Goal: Feedback & Contribution: Submit feedback/report problem

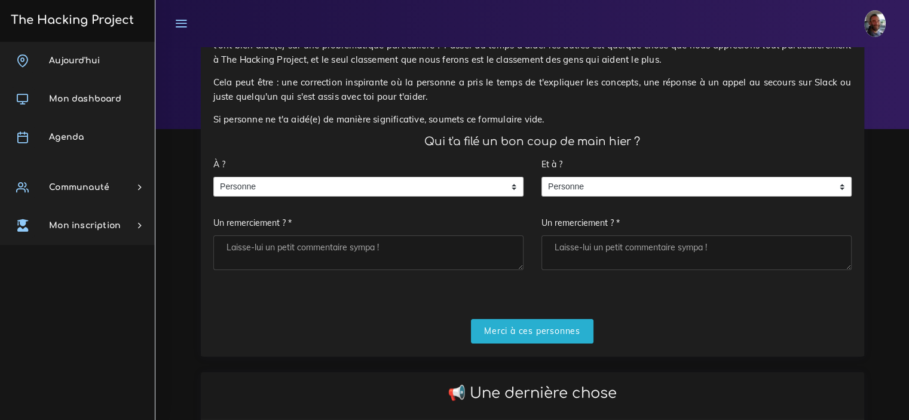
scroll to position [61, 0]
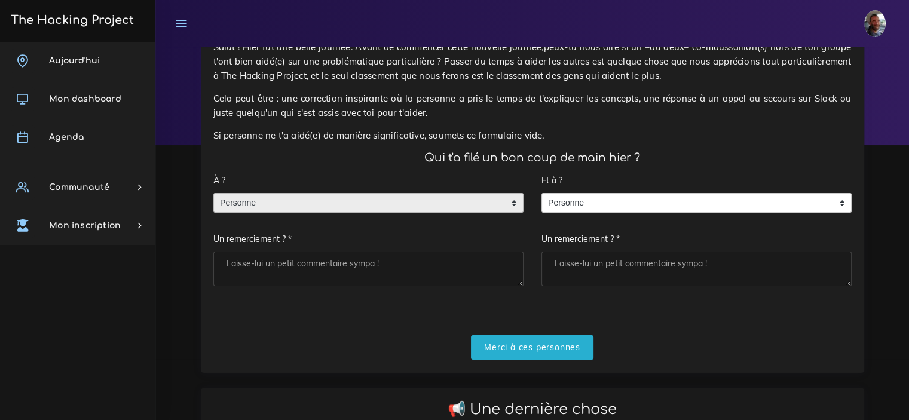
click at [514, 207] on div "Personne" at bounding box center [368, 203] width 310 height 20
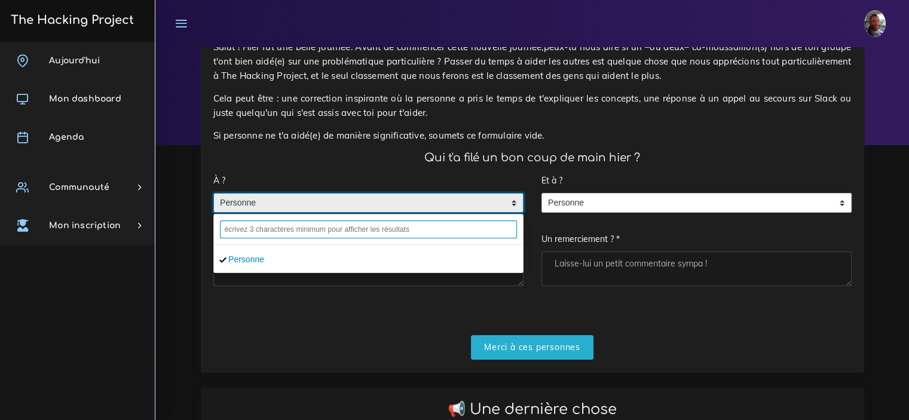
click at [289, 229] on input "text" at bounding box center [368, 230] width 297 height 18
type input "à"
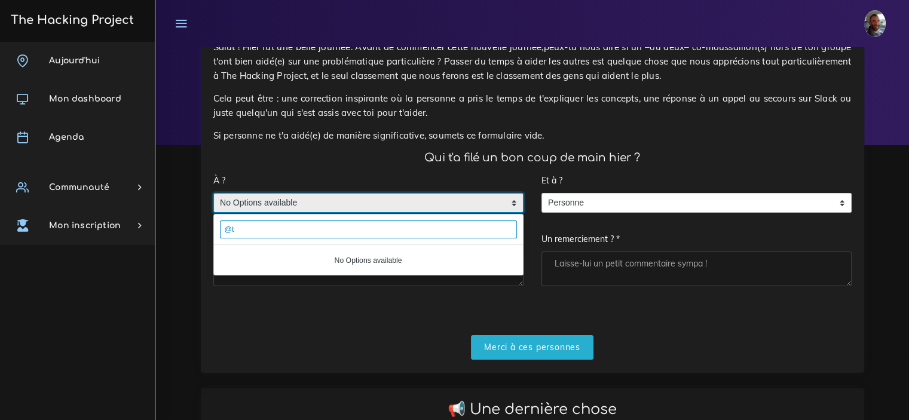
type input "@"
type input "Thomas Albert"
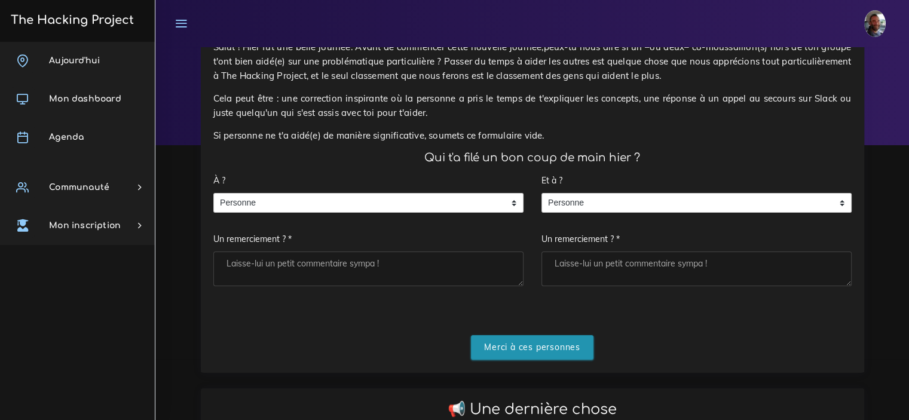
click at [581, 356] on input "Merci à ces personnes" at bounding box center [532, 347] width 123 height 25
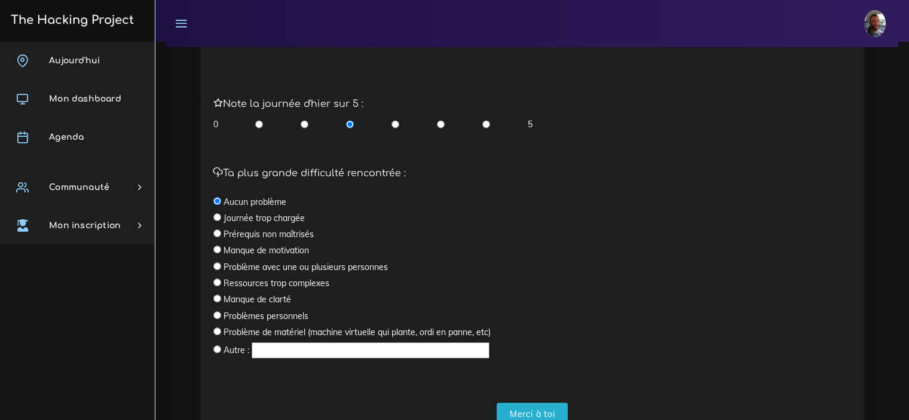
scroll to position [377, 0]
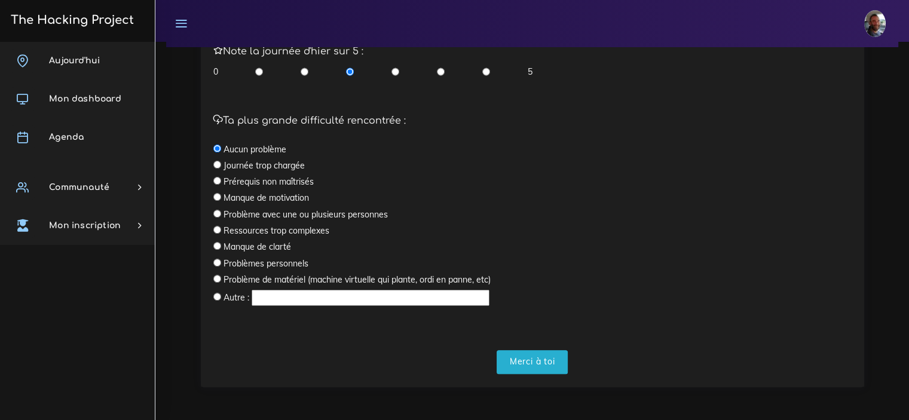
click at [310, 294] on input "text" at bounding box center [371, 298] width 238 height 16
click at [215, 182] on input "radio" at bounding box center [217, 181] width 8 height 8
radio input "true"
click at [300, 302] on input "text" at bounding box center [371, 298] width 238 height 16
type input "non maîtrise de Visual"
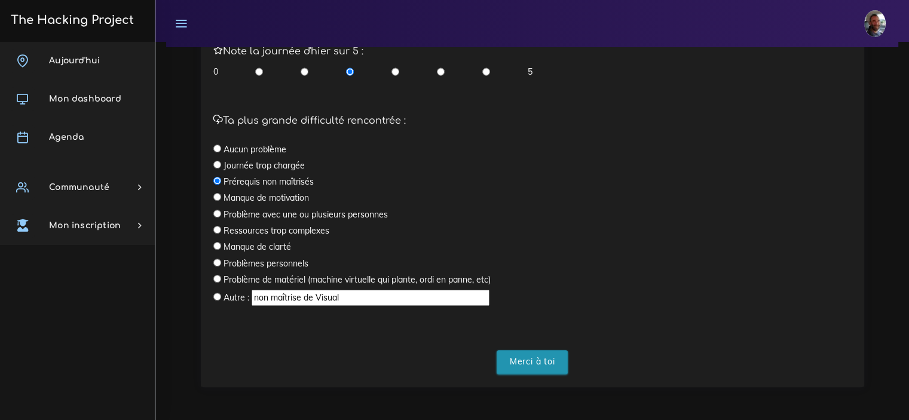
click at [526, 361] on input "Merci à toi" at bounding box center [533, 362] width 72 height 25
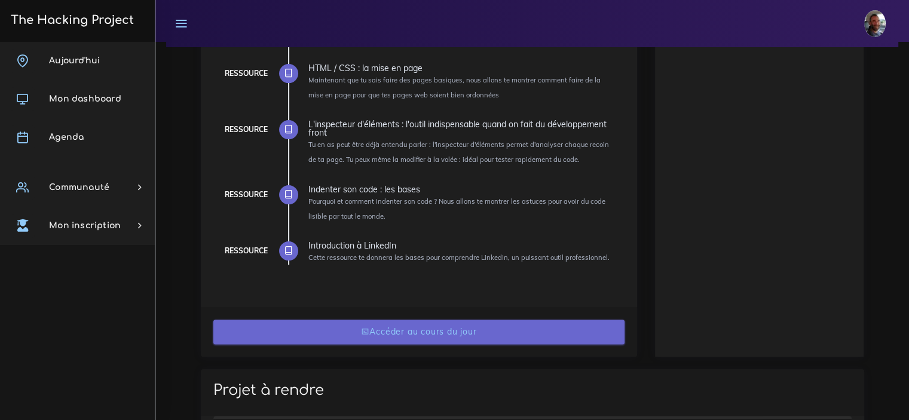
scroll to position [287, 0]
click at [479, 334] on link "Accéder au cours du jour" at bounding box center [418, 331] width 411 height 25
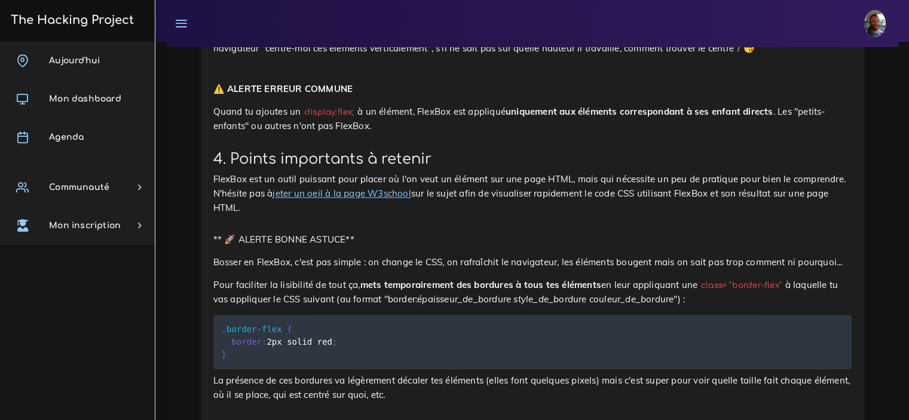
scroll to position [5658, 0]
